Goal: Transaction & Acquisition: Purchase product/service

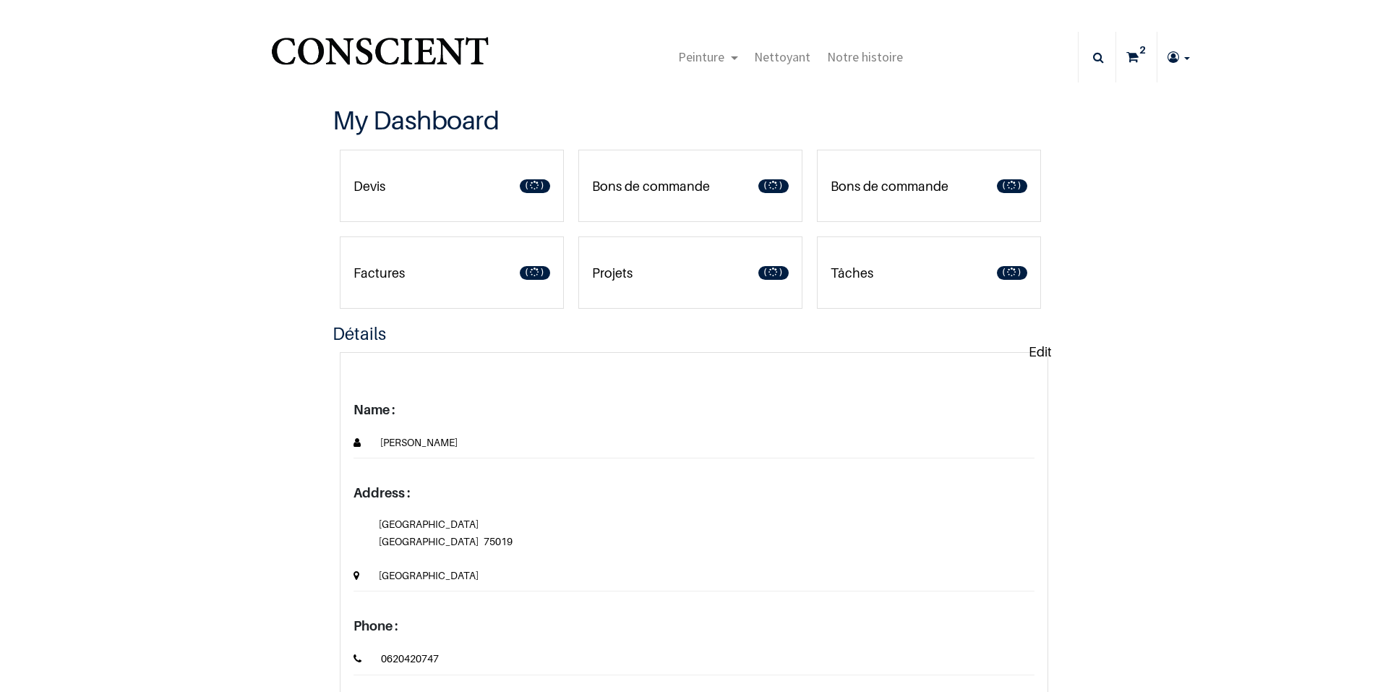
type input "[EMAIL_ADDRESS][DOMAIN_NAME]"
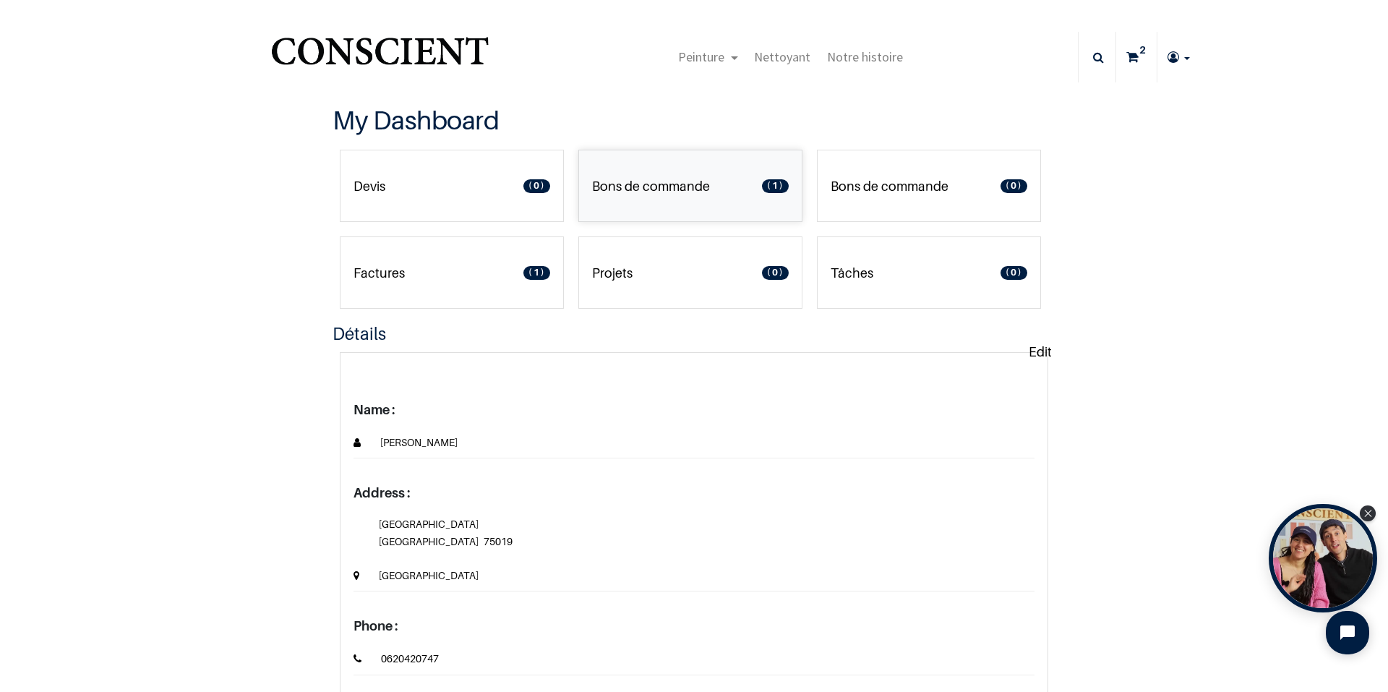
click at [670, 184] on p "Bons de commande" at bounding box center [651, 186] width 118 height 20
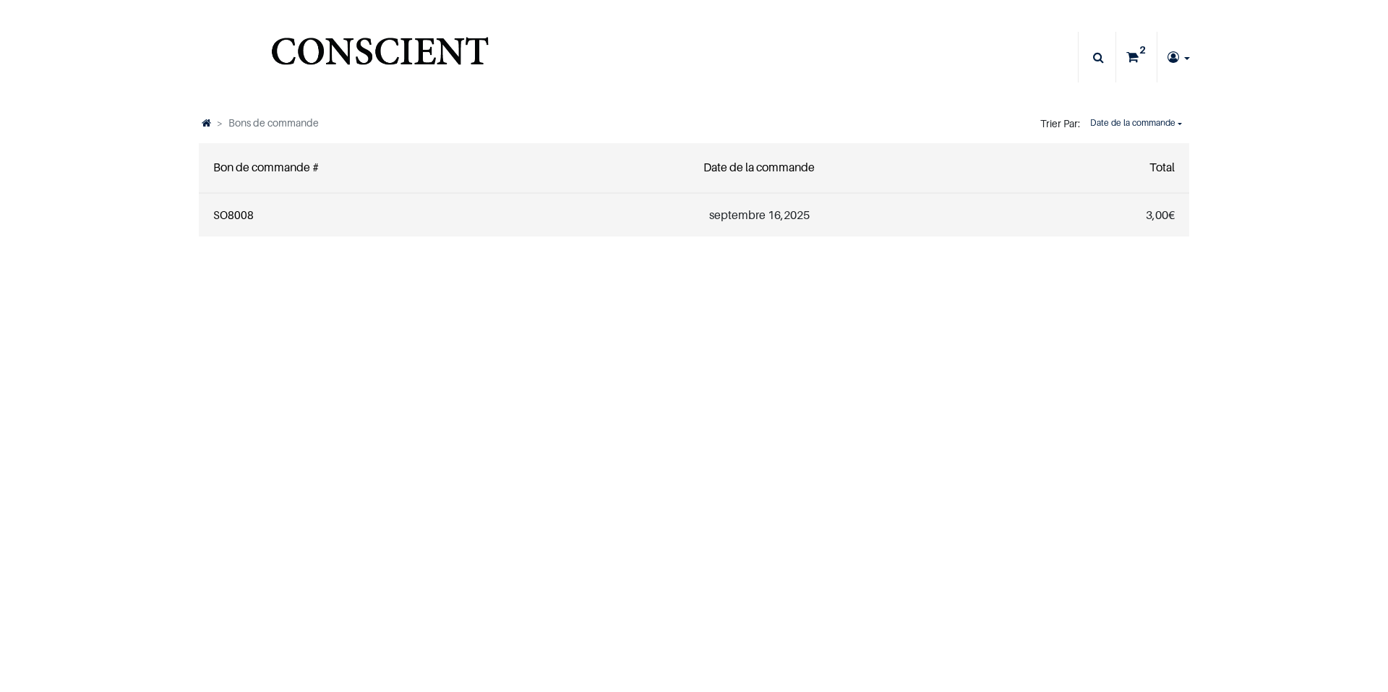
type input "[EMAIL_ADDRESS][DOMAIN_NAME]"
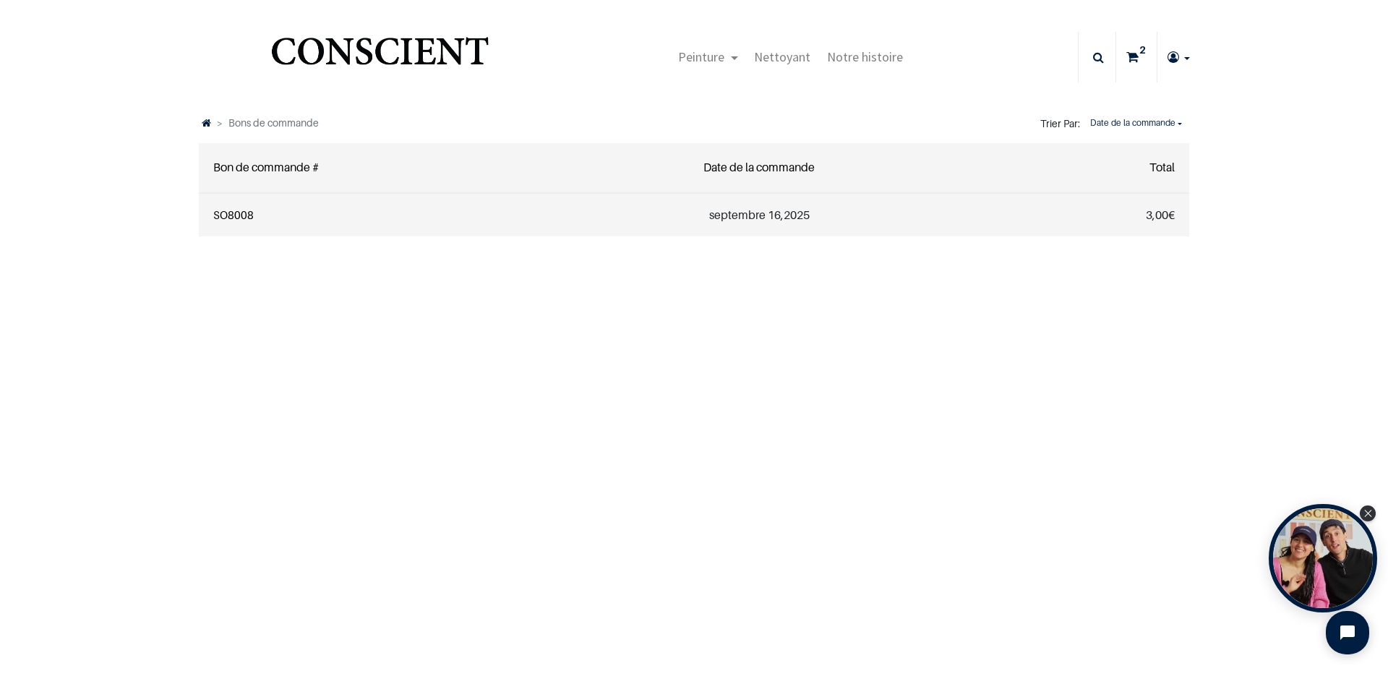
click at [236, 218] on link "SO8008" at bounding box center [233, 214] width 40 height 13
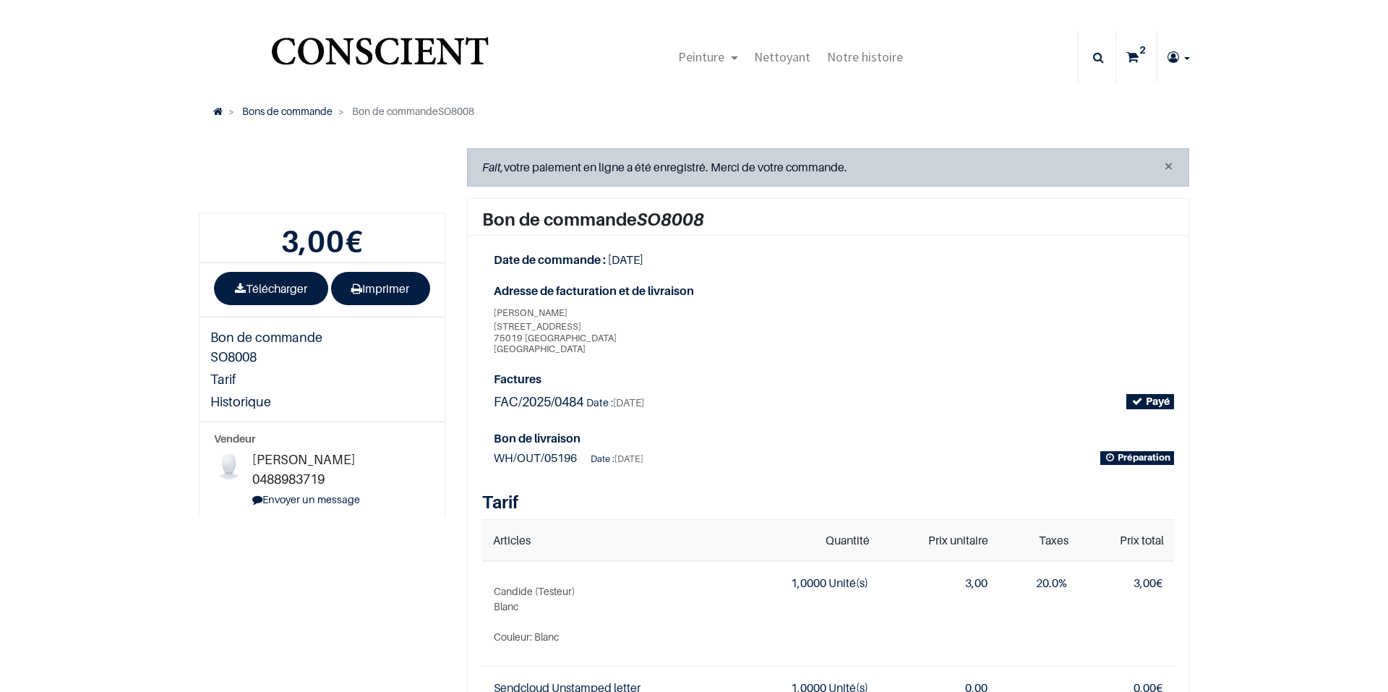
type input "[EMAIL_ADDRESS][DOMAIN_NAME]"
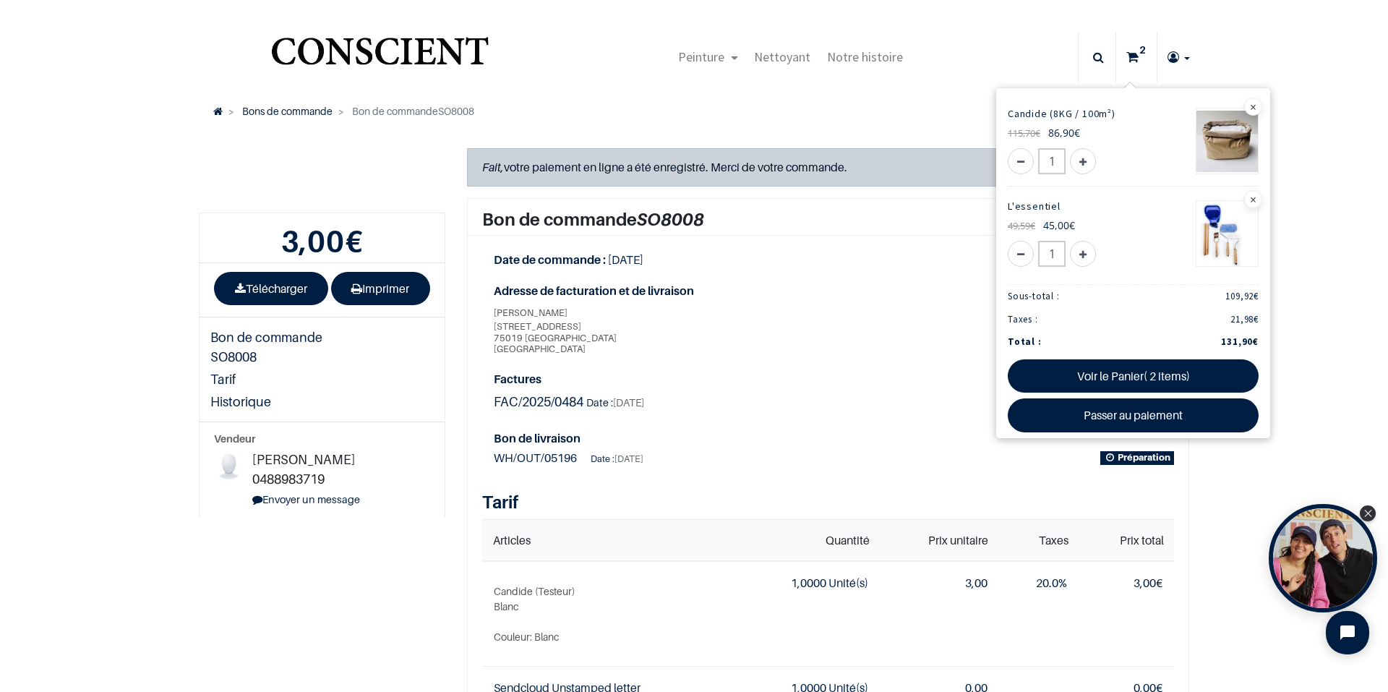
click at [1131, 59] on icon at bounding box center [1132, 57] width 12 height 51
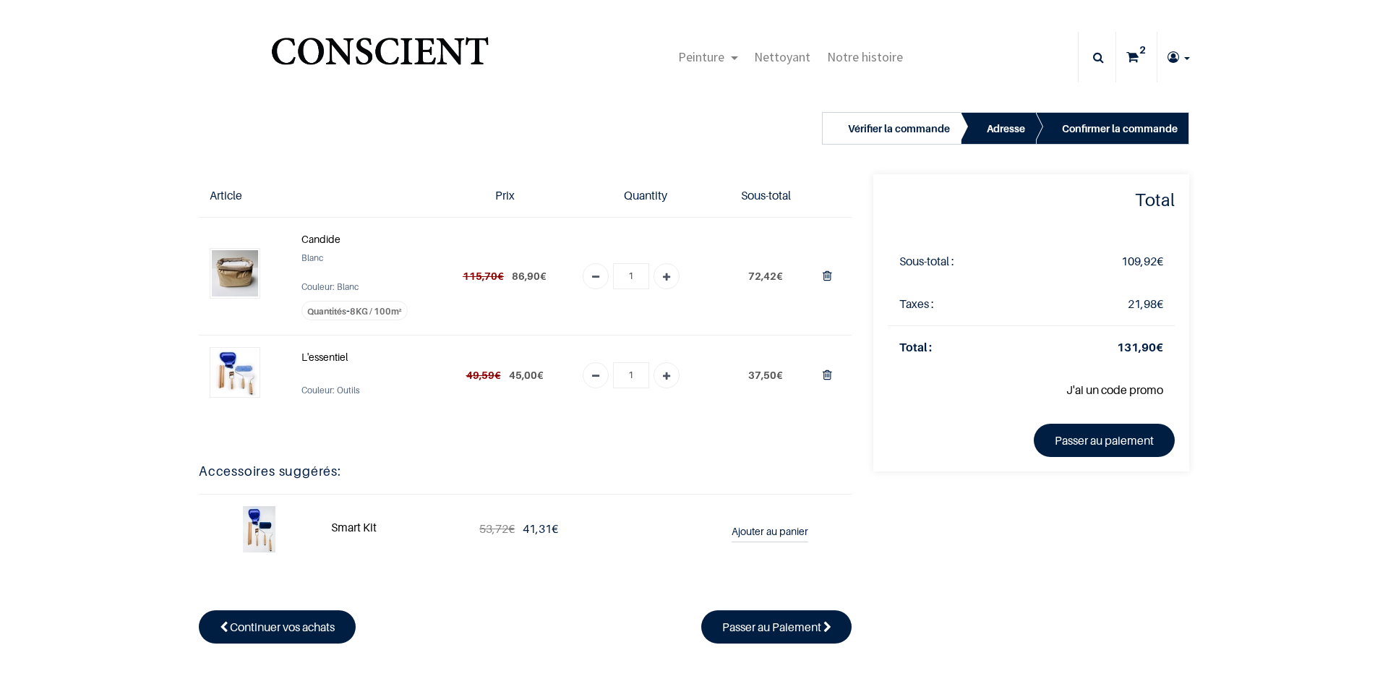
type input "[EMAIL_ADDRESS][DOMAIN_NAME]"
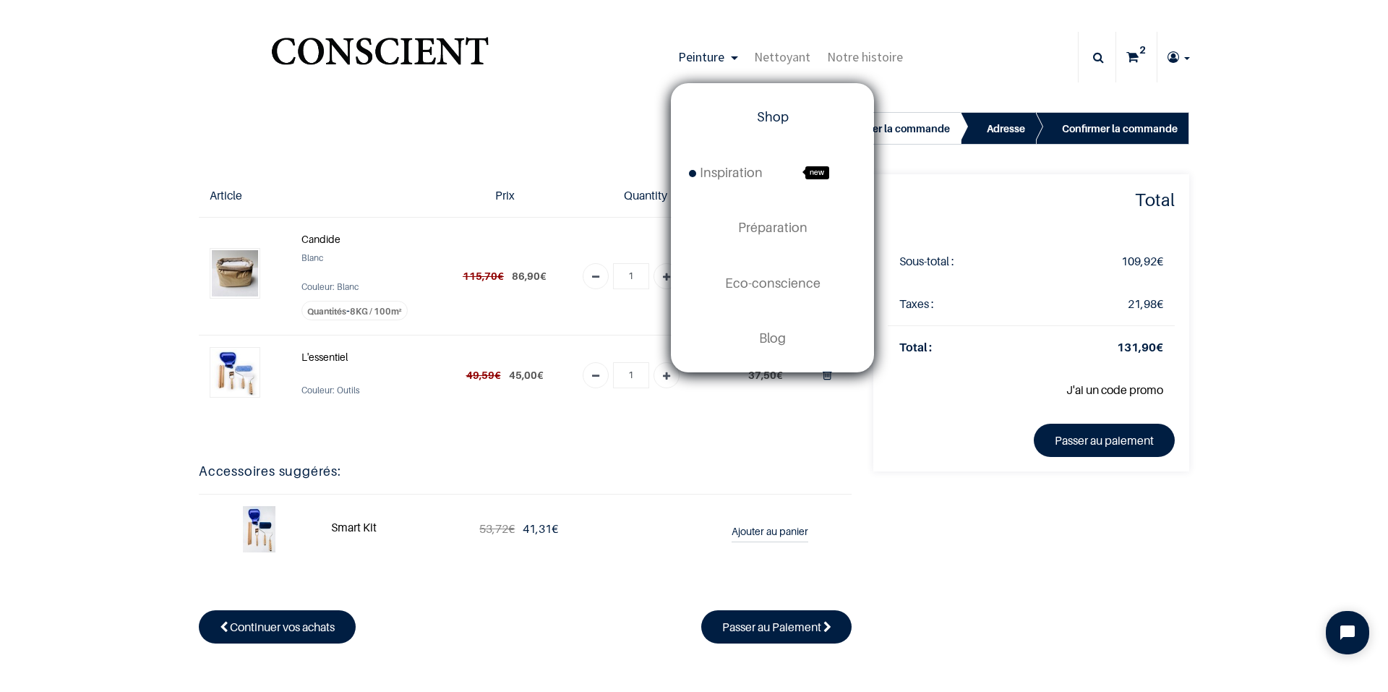
click at [766, 114] on span "Shop" at bounding box center [773, 116] width 32 height 15
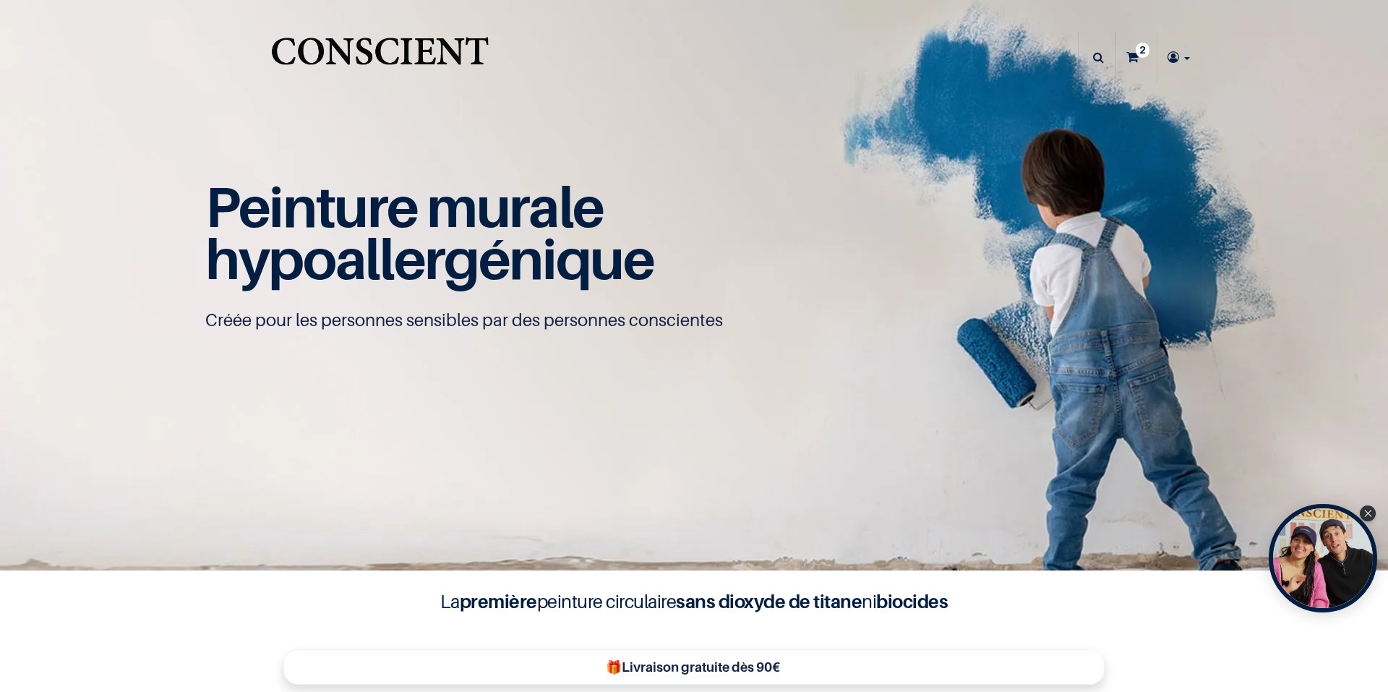
type input "[EMAIL_ADDRESS][DOMAIN_NAME]"
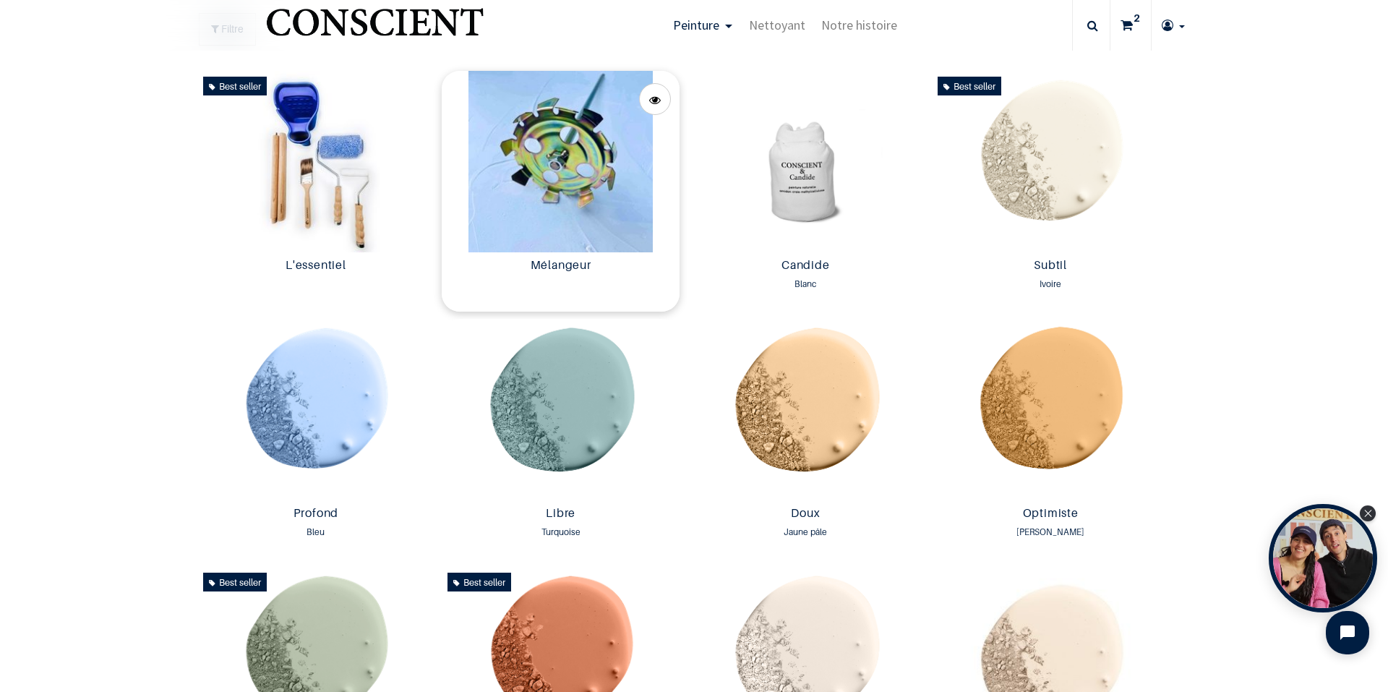
scroll to position [868, 0]
click at [596, 205] on img at bounding box center [561, 160] width 238 height 181
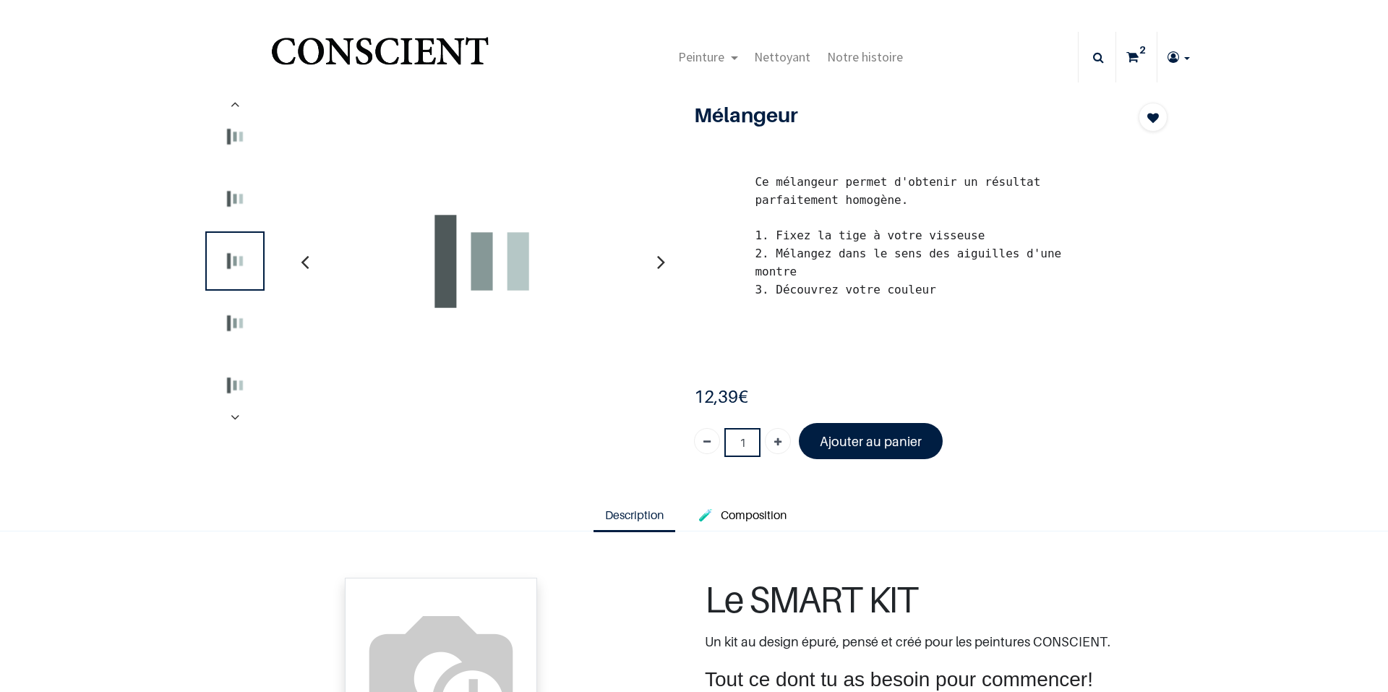
type input "[EMAIL_ADDRESS][DOMAIN_NAME]"
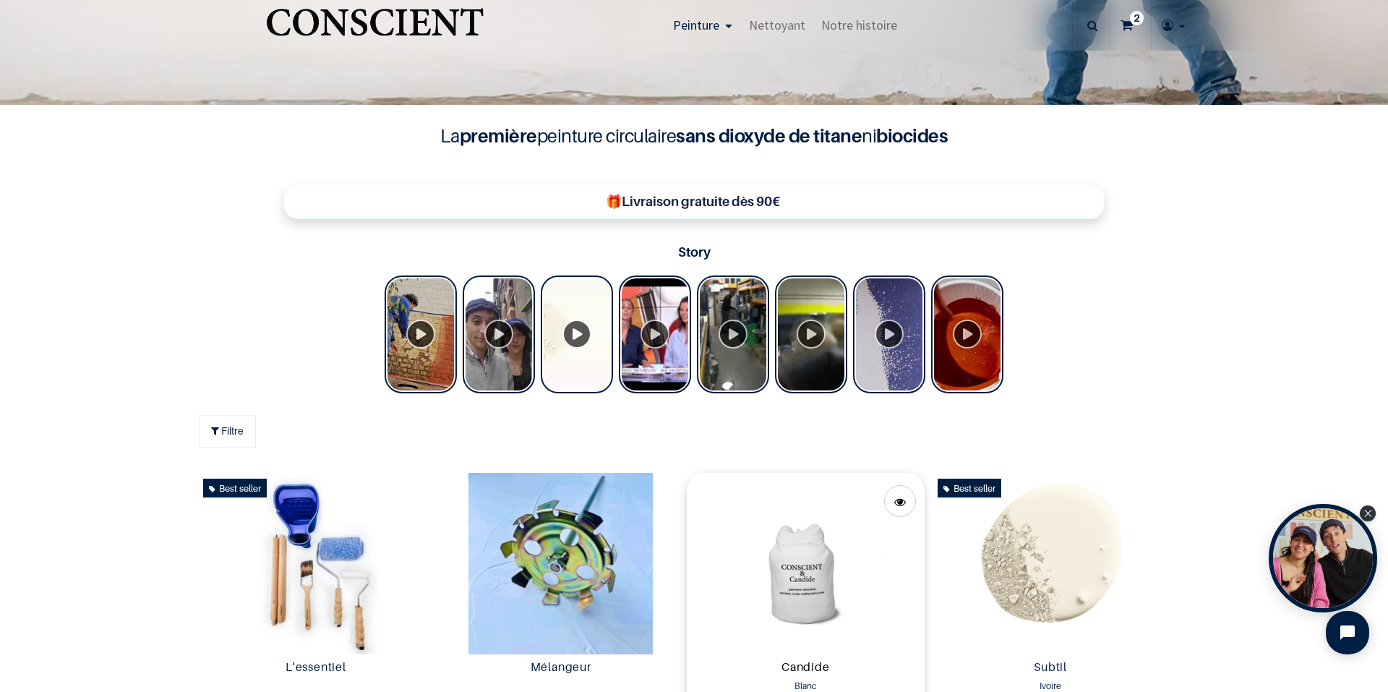
scroll to position [651, 0]
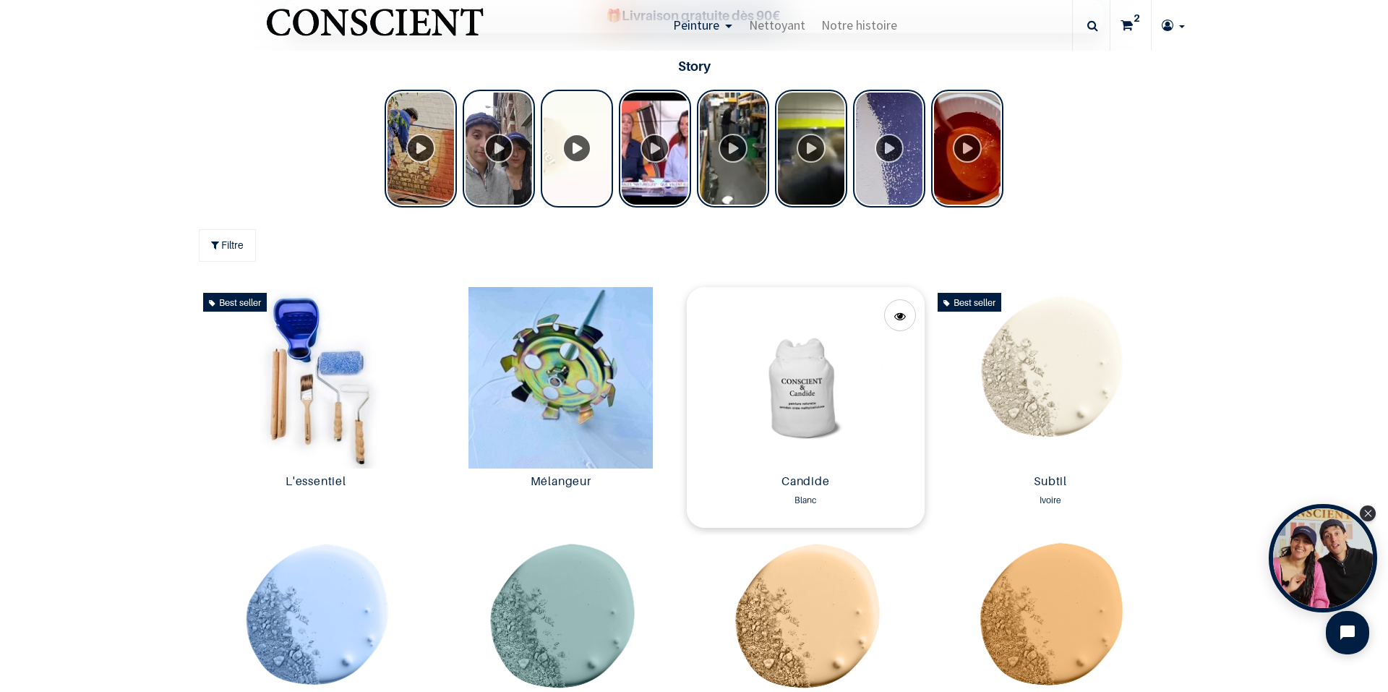
click at [810, 390] on img at bounding box center [806, 377] width 238 height 181
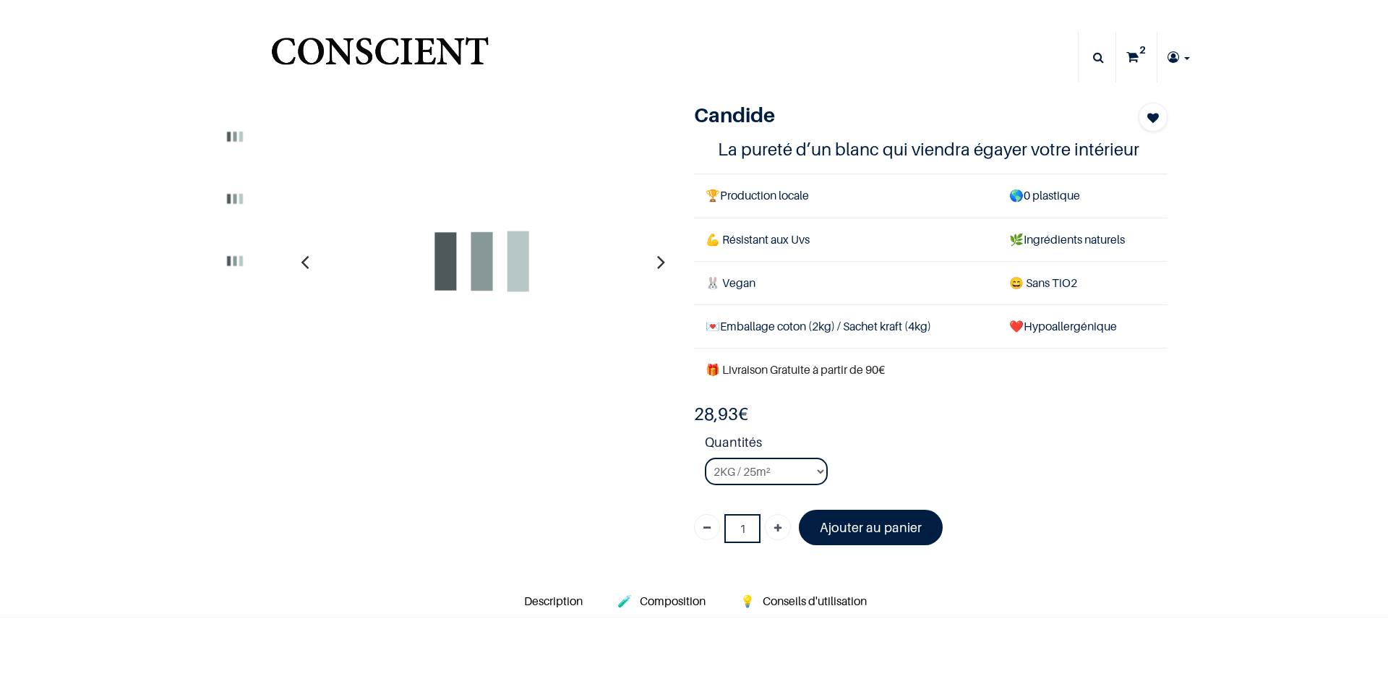
type input "[EMAIL_ADDRESS][DOMAIN_NAME]"
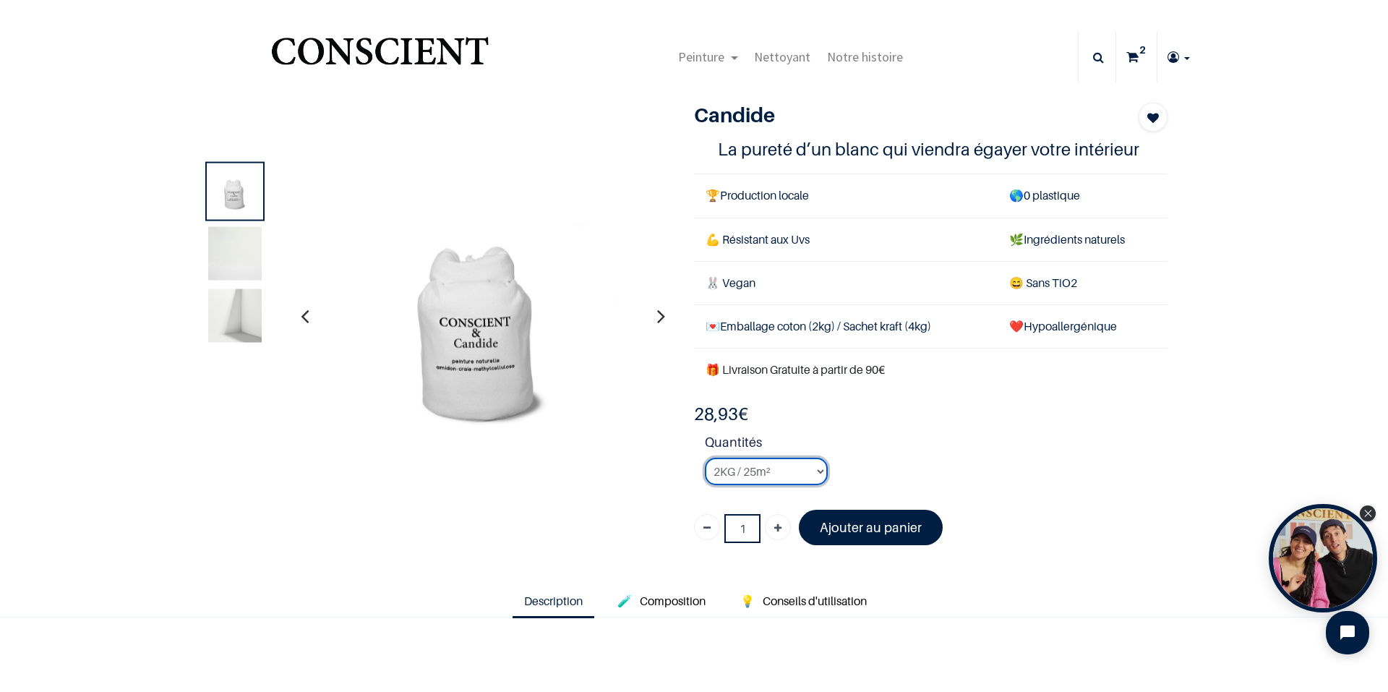
click at [817, 467] on select "2KG / 25m² 4KG / 50m² 8KG / 100m² Testeur" at bounding box center [766, 471] width 123 height 27
click at [705, 458] on select "2KG / 25m² 4KG / 50m² 8KG / 100m² Testeur" at bounding box center [766, 471] width 123 height 27
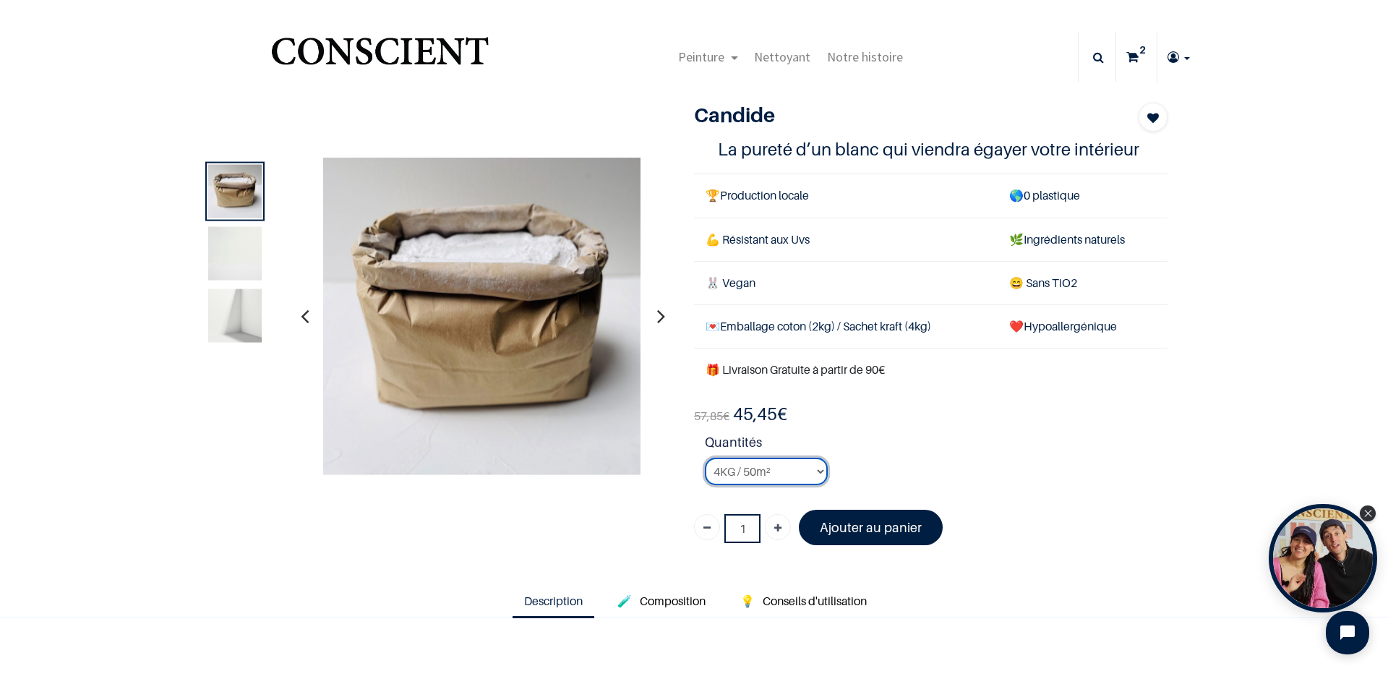
click at [775, 470] on select "2KG / 25m² 4KG / 50m² 8KG / 100m² Testeur" at bounding box center [766, 471] width 123 height 27
click at [705, 458] on select "2KG / 25m² 4KG / 50m² 8KG / 100m² Testeur" at bounding box center [766, 471] width 123 height 27
click at [1025, 465] on li "Quantités 2KG / 25m² 4KG / 50m² 8KG / 100m² Testeur" at bounding box center [936, 464] width 463 height 64
click at [786, 469] on select "2KG / 25m² 4KG / 50m² 8KG / 100m² Testeur" at bounding box center [766, 471] width 123 height 27
click at [705, 458] on select "2KG / 25m² 4KG / 50m² 8KG / 100m² Testeur" at bounding box center [766, 471] width 123 height 27
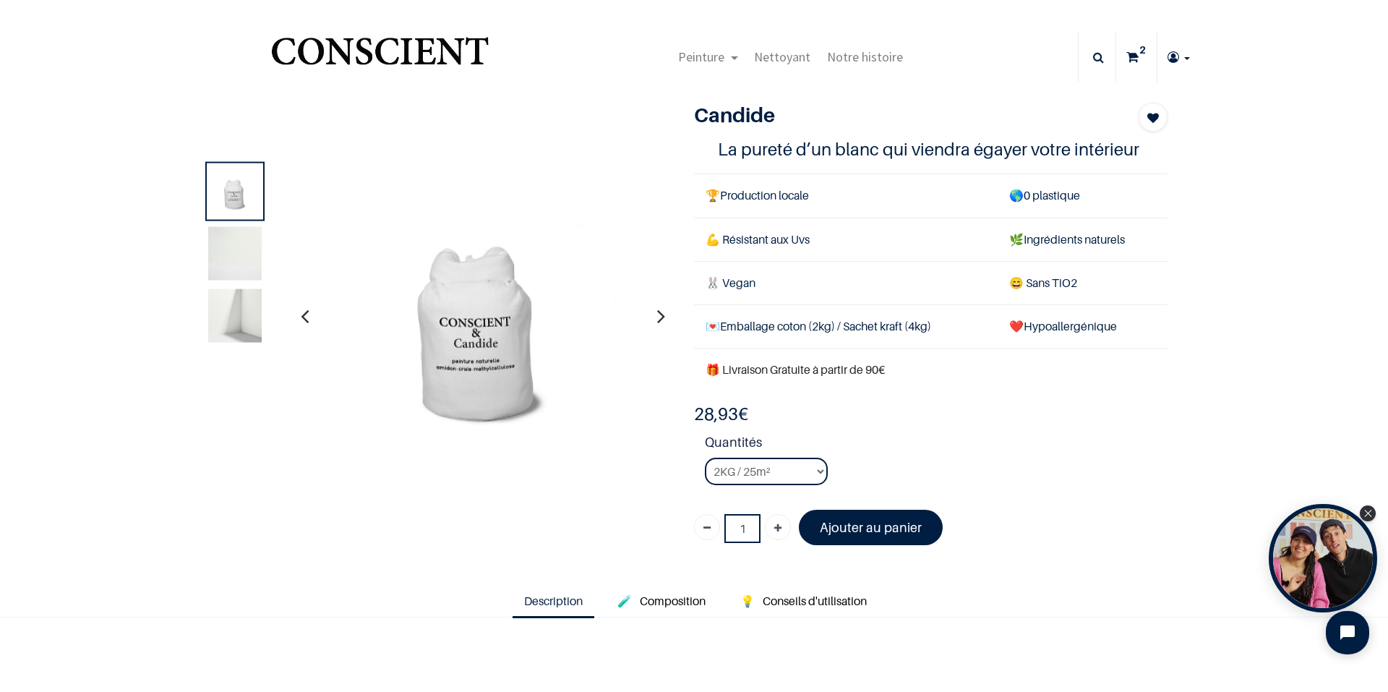
drag, startPoint x: 1082, startPoint y: 502, endPoint x: 1059, endPoint y: 499, distance: 23.3
click at [1082, 502] on div "28,93 € 28,93 € 28.93 EUR 35,00 € Days : Hours : Mins : Secs Customize Testeur" at bounding box center [930, 479] width 473 height 153
click at [739, 478] on select "2KG / 25m² 4KG / 50m² 8KG / 100m² Testeur" at bounding box center [766, 471] width 123 height 27
select select "2"
click at [705, 458] on select "2KG / 25m² 4KG / 50m² 8KG / 100m² Testeur" at bounding box center [766, 471] width 123 height 27
